Goal: Task Accomplishment & Management: Manage account settings

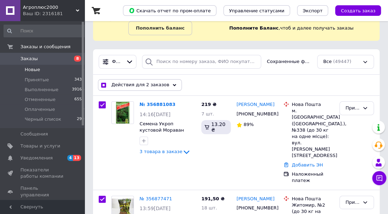
click at [36, 72] on span "Новые" at bounding box center [32, 70] width 15 height 6
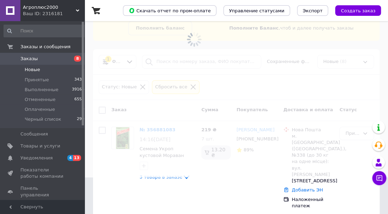
checkbox input "false"
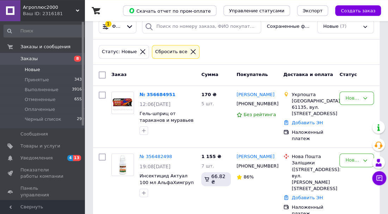
scroll to position [73, 0]
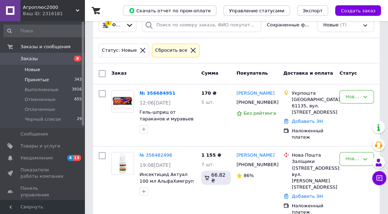
click at [41, 80] on span "Принятые" at bounding box center [37, 80] width 24 height 6
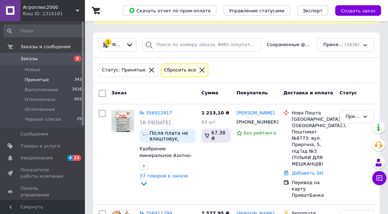
scroll to position [73, 0]
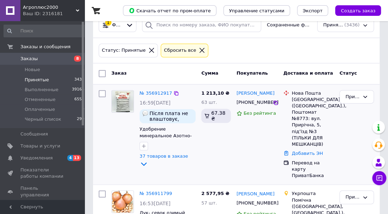
click at [101, 93] on input "checkbox" at bounding box center [102, 93] width 7 height 7
checkbox input "true"
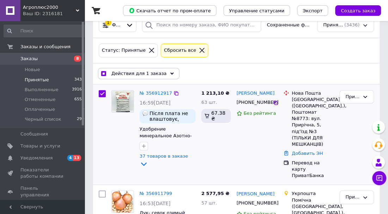
scroll to position [110, 0]
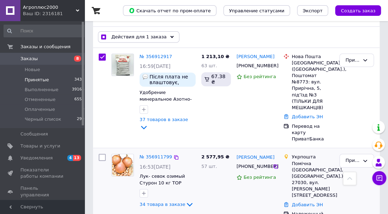
click at [102, 154] on input "checkbox" at bounding box center [102, 157] width 7 height 7
checkbox input "true"
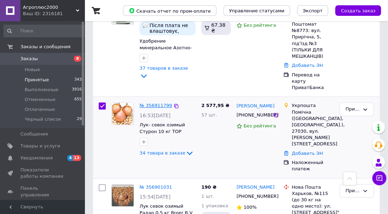
scroll to position [183, 0]
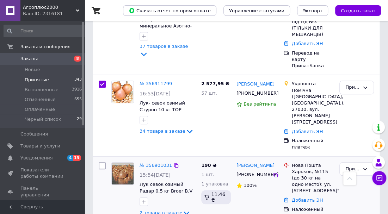
click at [102, 162] on input "checkbox" at bounding box center [102, 165] width 7 height 7
checkbox input "true"
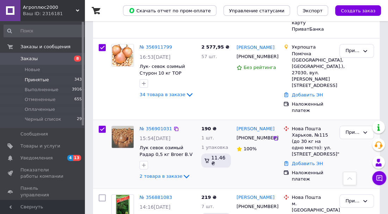
scroll to position [256, 0]
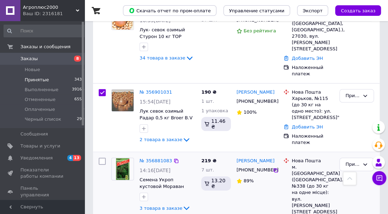
click at [102, 158] on input "checkbox" at bounding box center [102, 161] width 7 height 7
checkbox input "true"
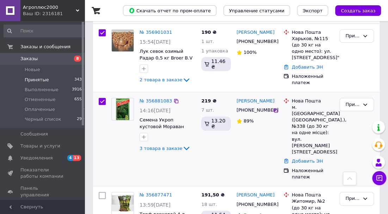
scroll to position [330, 0]
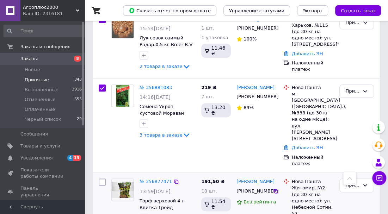
click at [103, 179] on input "checkbox" at bounding box center [102, 182] width 7 height 7
checkbox input "true"
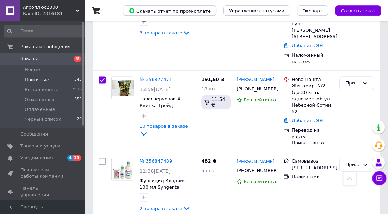
scroll to position [440, 0]
